Goal: Transaction & Acquisition: Purchase product/service

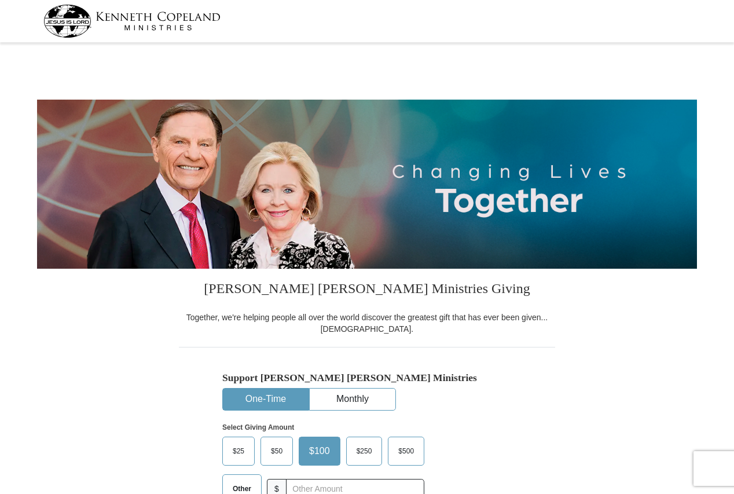
select select "MN"
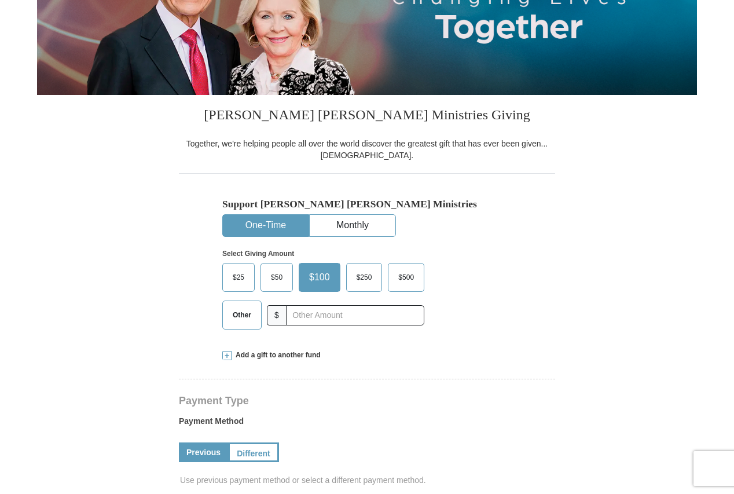
click at [235, 318] on span "Other" at bounding box center [242, 314] width 30 height 17
click at [0, 0] on input "Other" at bounding box center [0, 0] width 0 height 0
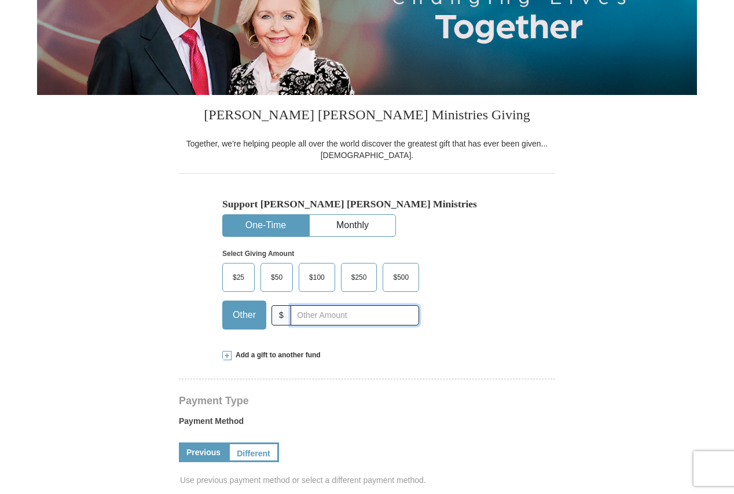
click at [299, 319] on input "text" at bounding box center [354, 315] width 128 height 20
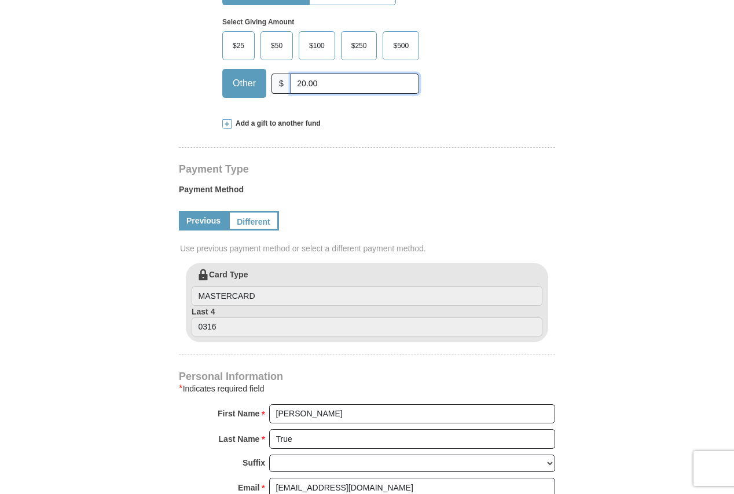
scroll to position [463, 0]
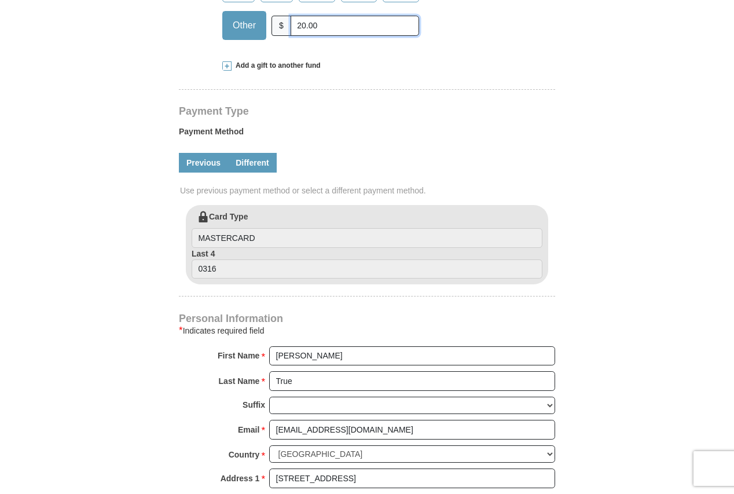
type input "20.00"
click at [254, 164] on link "Different" at bounding box center [252, 163] width 49 height 20
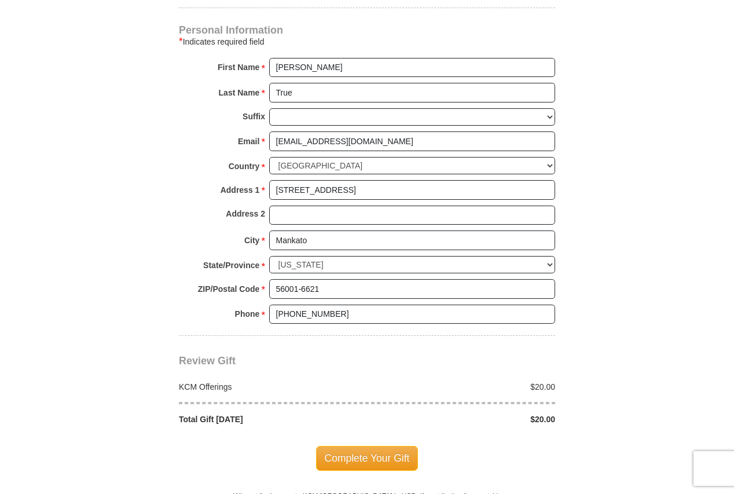
scroll to position [926, 0]
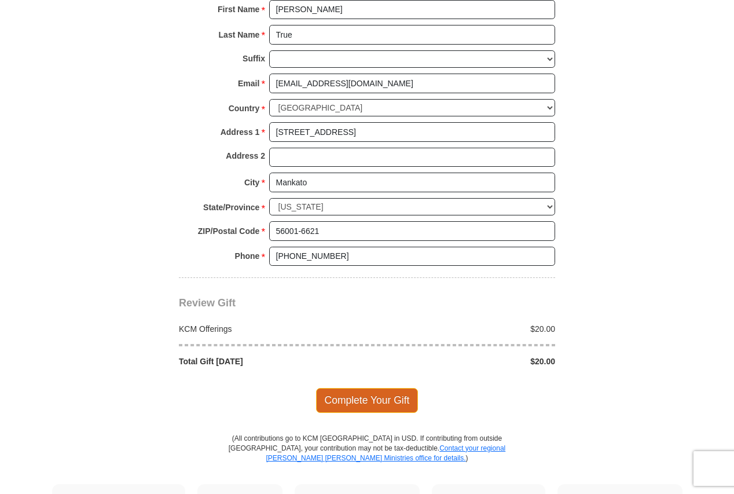
click at [388, 400] on span "Complete Your Gift" at bounding box center [367, 400] width 102 height 24
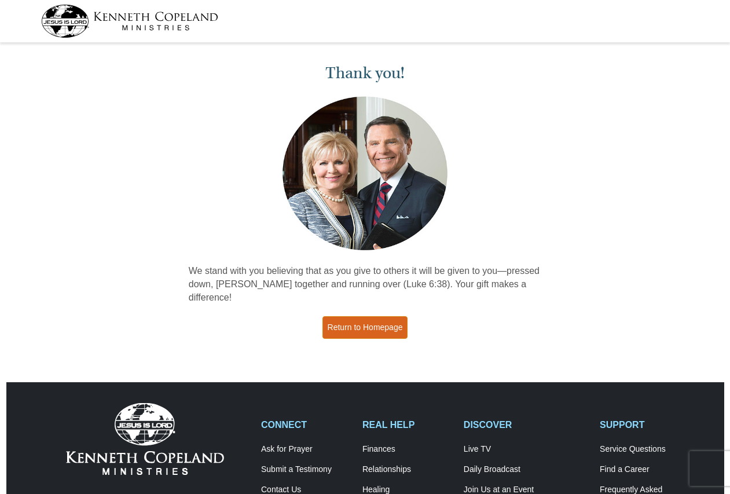
click at [361, 316] on link "Return to Homepage" at bounding box center [365, 327] width 86 height 23
